Goal: Task Accomplishment & Management: Manage account settings

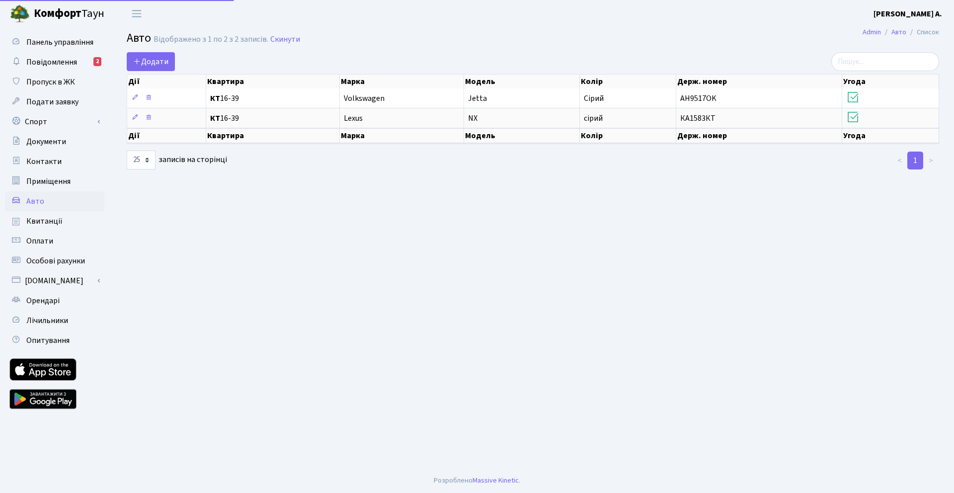
select select "25"
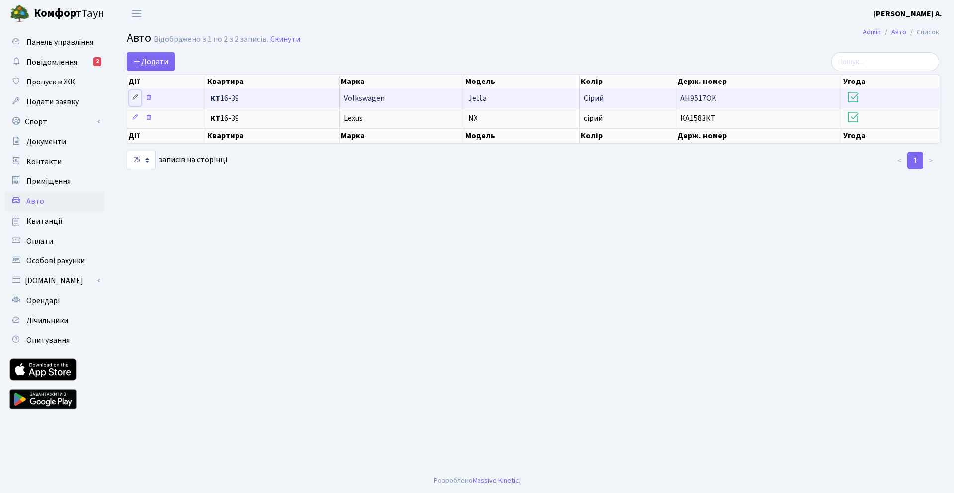
click at [135, 97] on icon at bounding box center [135, 97] width 7 height 7
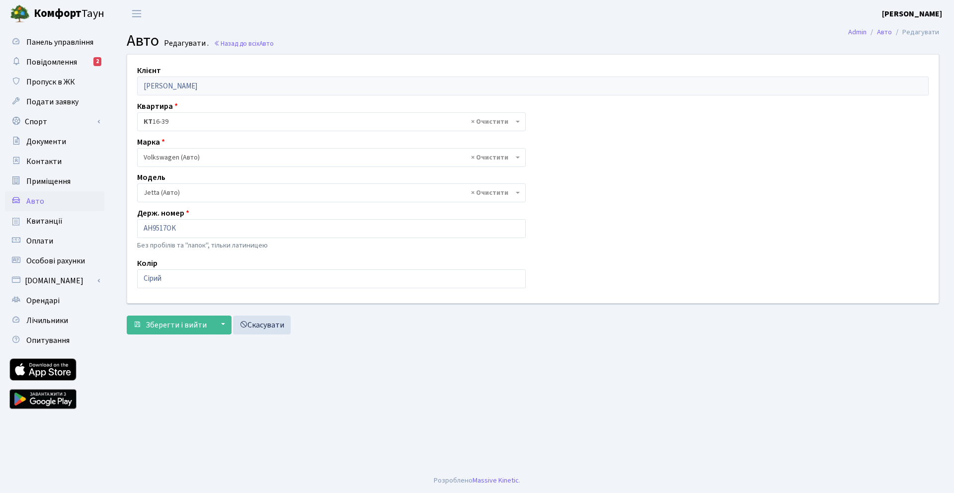
select select "2465"
click at [198, 156] on span "× Volkswagen (Авто)" at bounding box center [329, 158] width 370 height 10
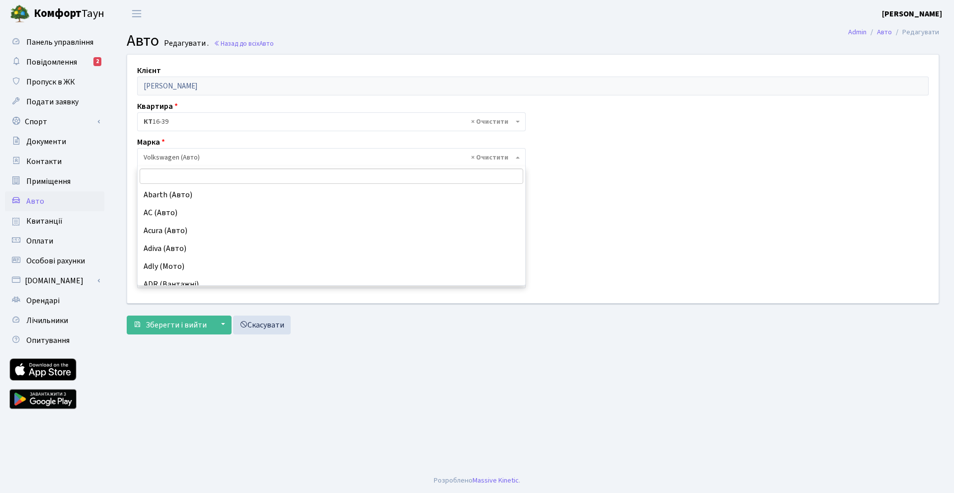
scroll to position [8000, 0]
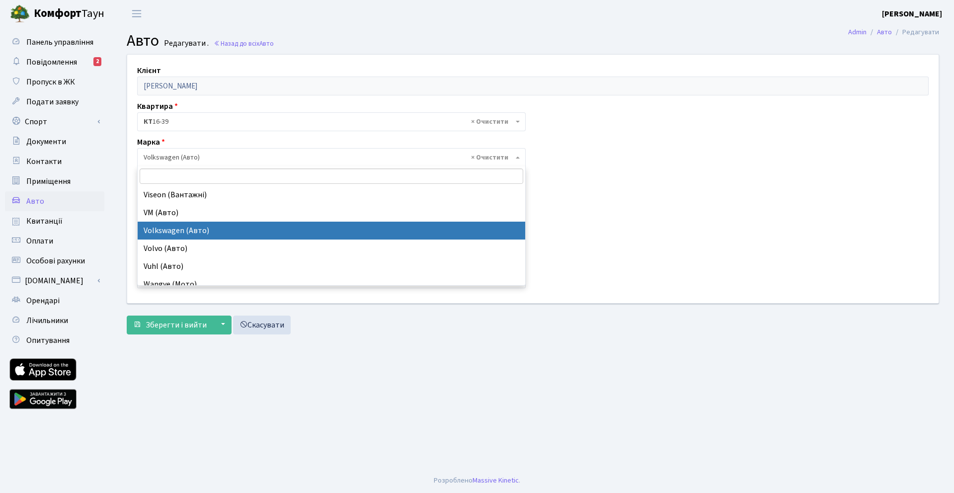
click at [198, 156] on span "× Volkswagen (Авто)" at bounding box center [329, 158] width 370 height 10
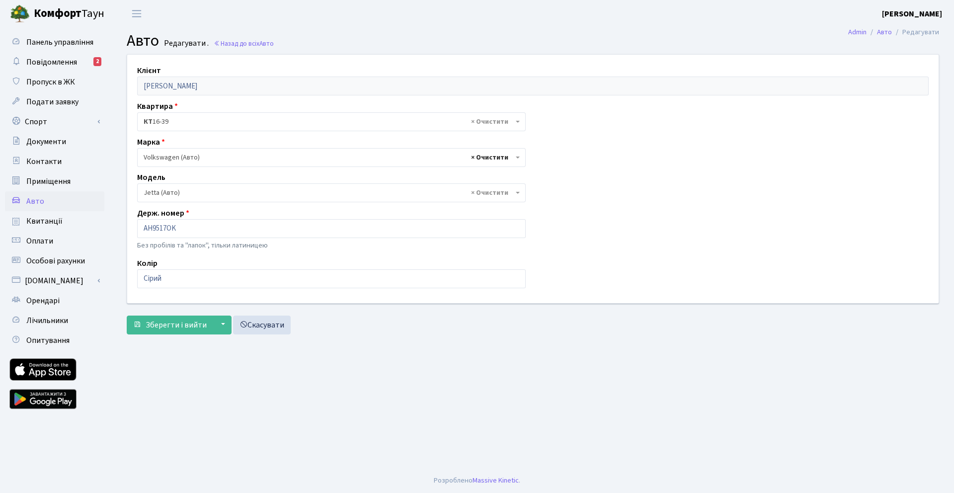
select select
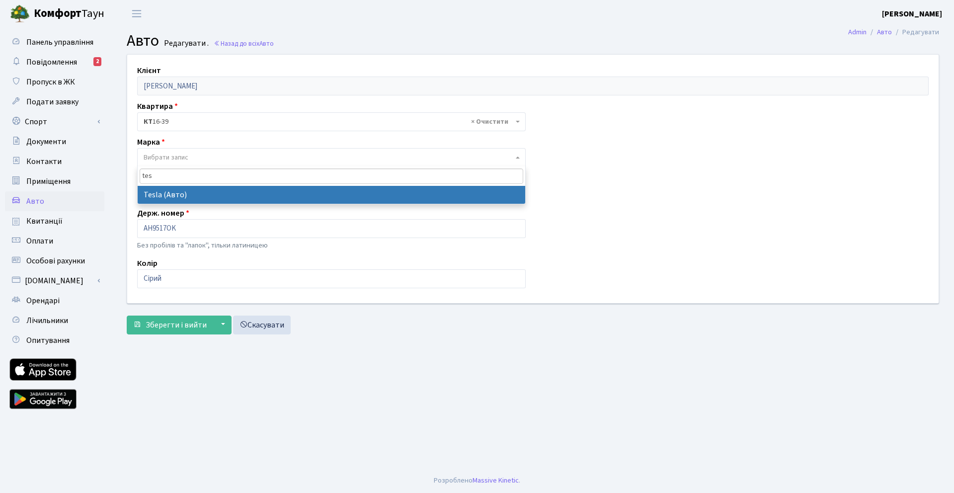
type input "tes"
select select "129"
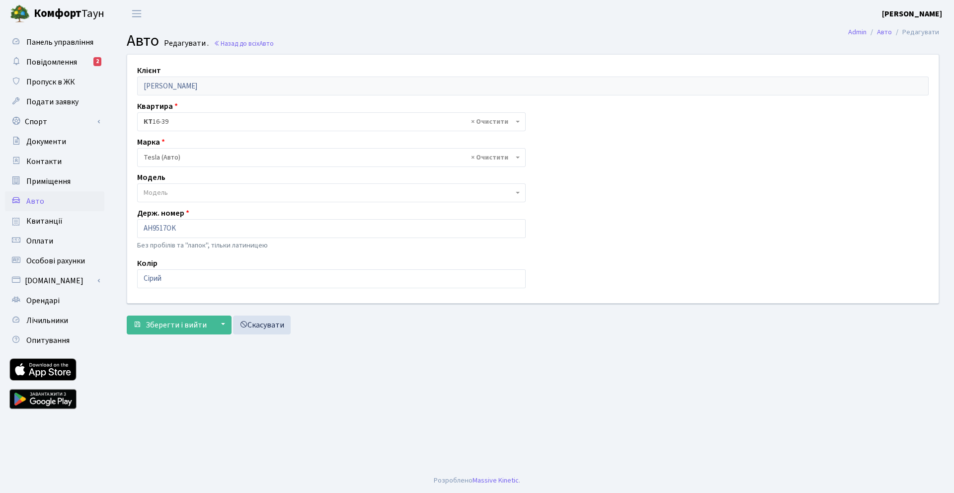
click at [206, 193] on span "Модель" at bounding box center [329, 193] width 370 height 10
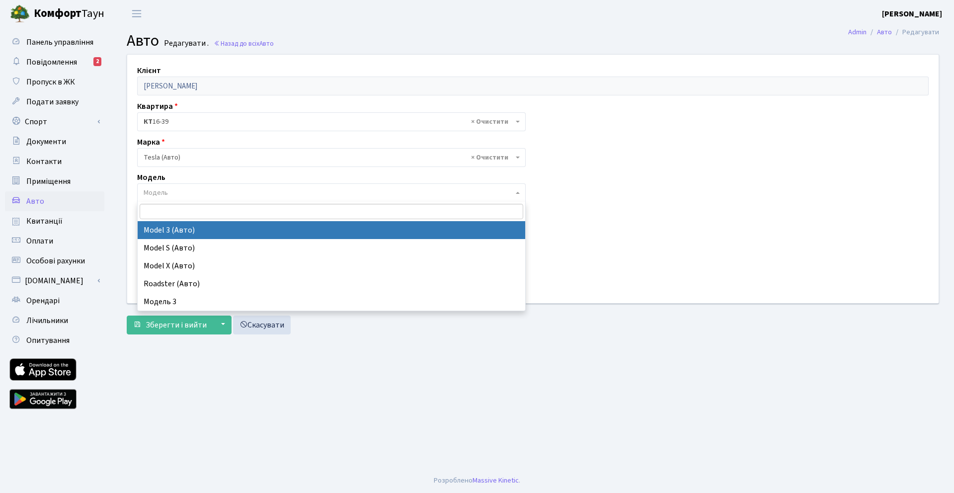
click at [630, 231] on div "Клієнт Остапчук Катерина Андріївна Квартира - <b>КТ</b>&nbsp;&nbsp;&nbsp;&nbsp;…" at bounding box center [533, 179] width 827 height 248
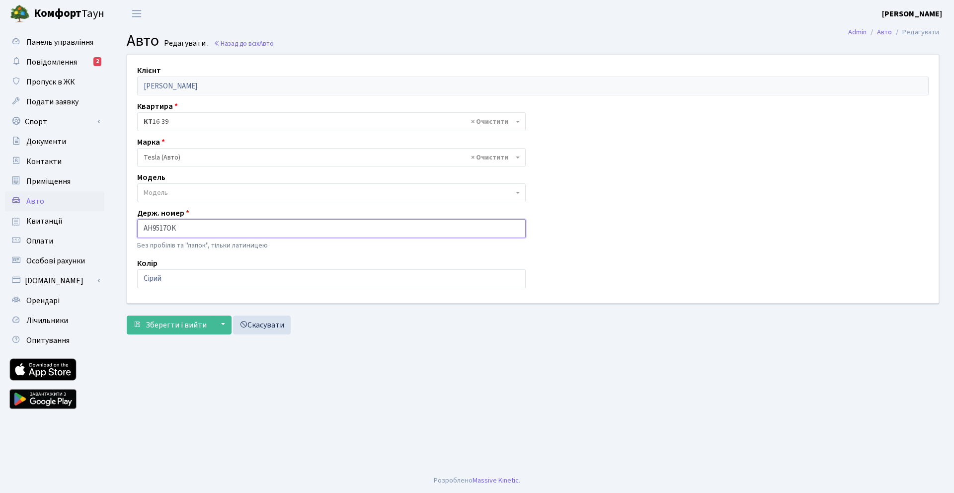
click at [218, 225] on input "AH9517OK" at bounding box center [331, 228] width 389 height 19
type input "AA1549YD"
click at [165, 286] on input "Сірий" at bounding box center [331, 278] width 389 height 19
type input "X"
type input "І"
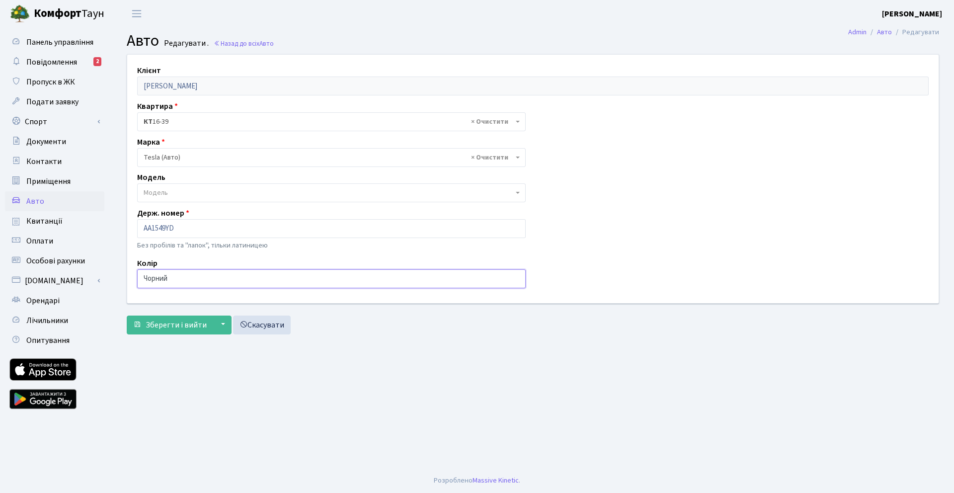
type input "Чорний"
click at [703, 199] on div "Клієнт Остапчук Катерина Андріївна Квартира - <b>КТ</b>&nbsp;&nbsp;&nbsp;&nbsp;…" at bounding box center [533, 179] width 827 height 248
click at [174, 328] on span "Зберегти і вийти" at bounding box center [176, 325] width 61 height 11
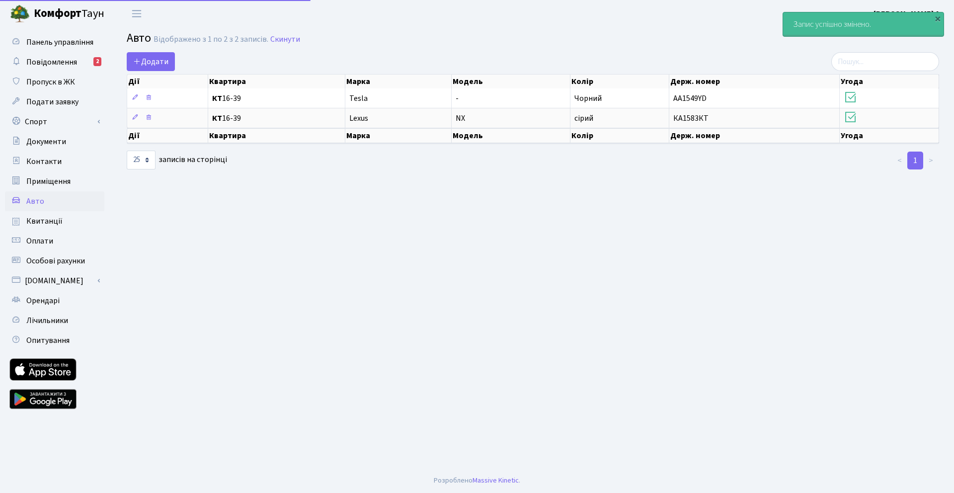
select select "25"
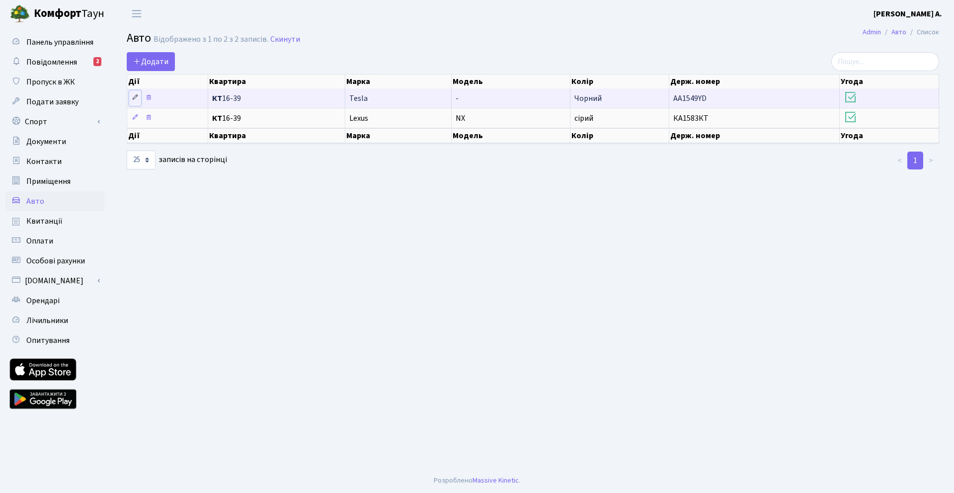
click at [135, 98] on icon at bounding box center [135, 97] width 7 height 7
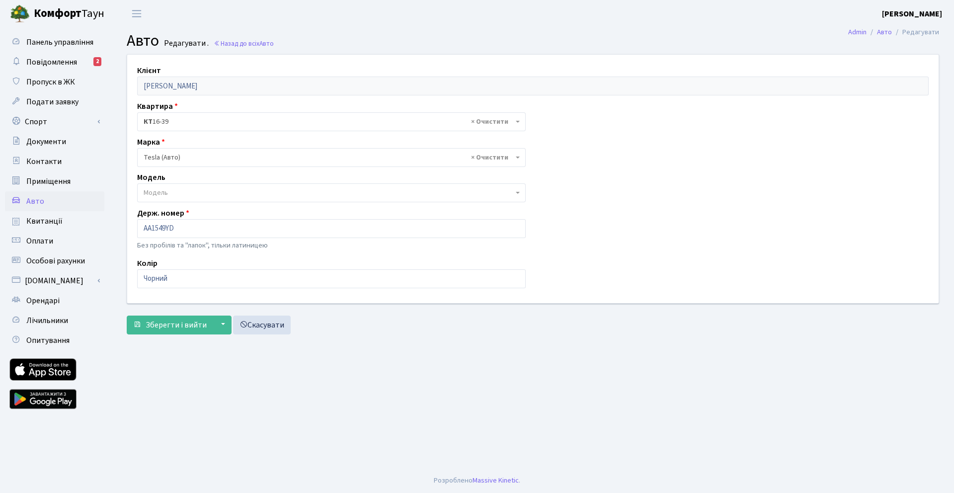
click at [209, 188] on span "Модель" at bounding box center [329, 193] width 370 height 10
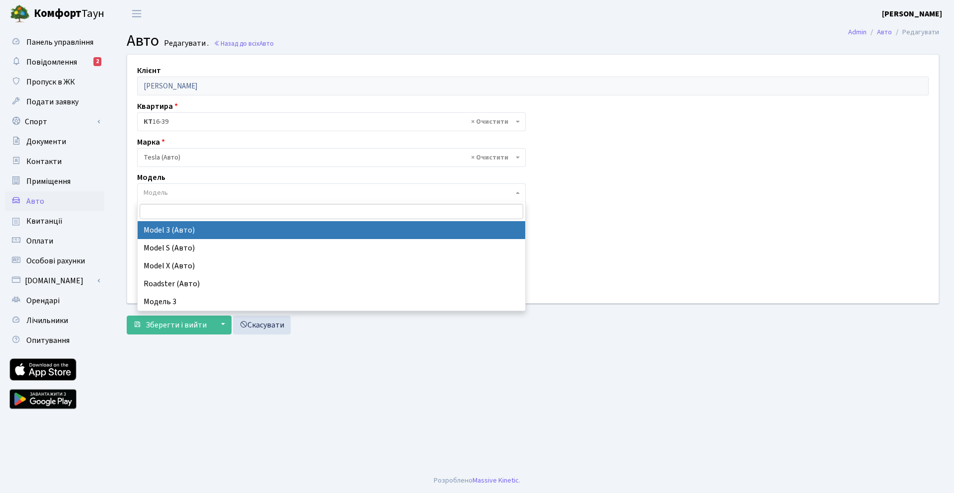
select select "4305"
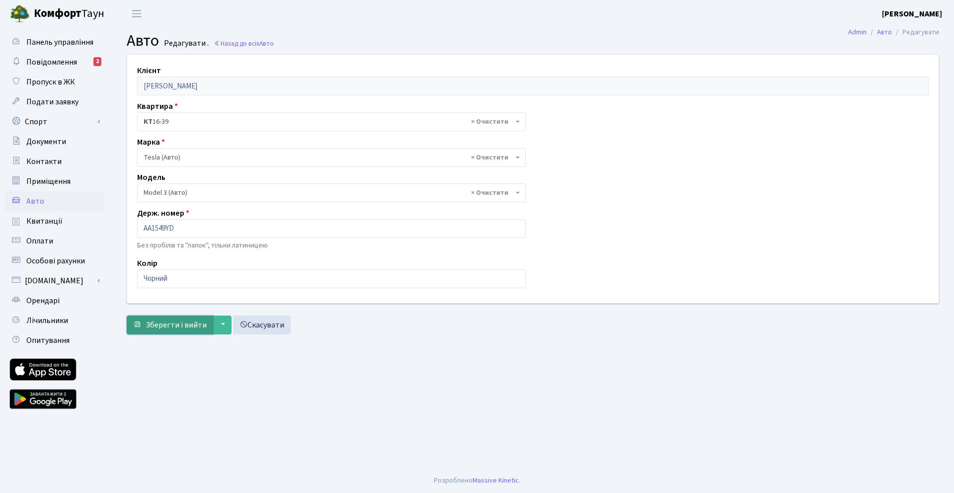
click at [174, 327] on span "Зберегти і вийти" at bounding box center [176, 325] width 61 height 11
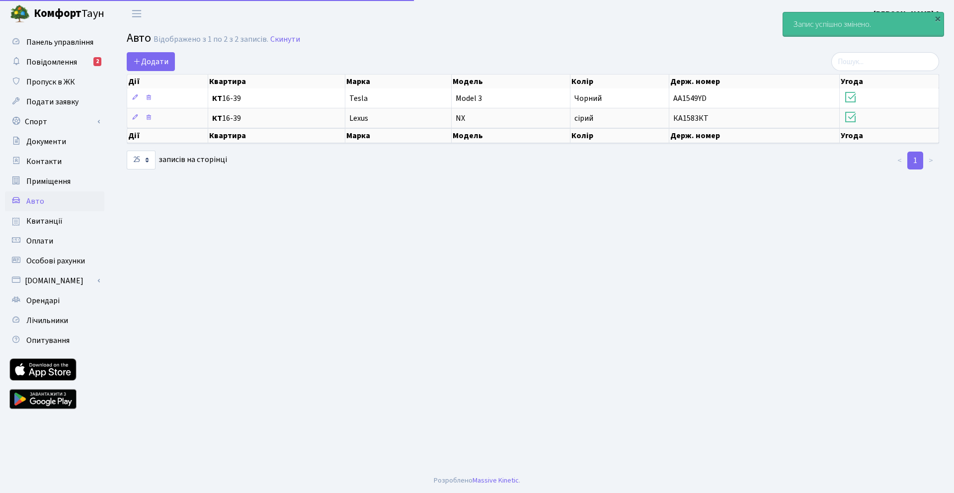
select select "25"
click at [936, 19] on div "×" at bounding box center [938, 18] width 10 height 10
